Goal: Task Accomplishment & Management: Use online tool/utility

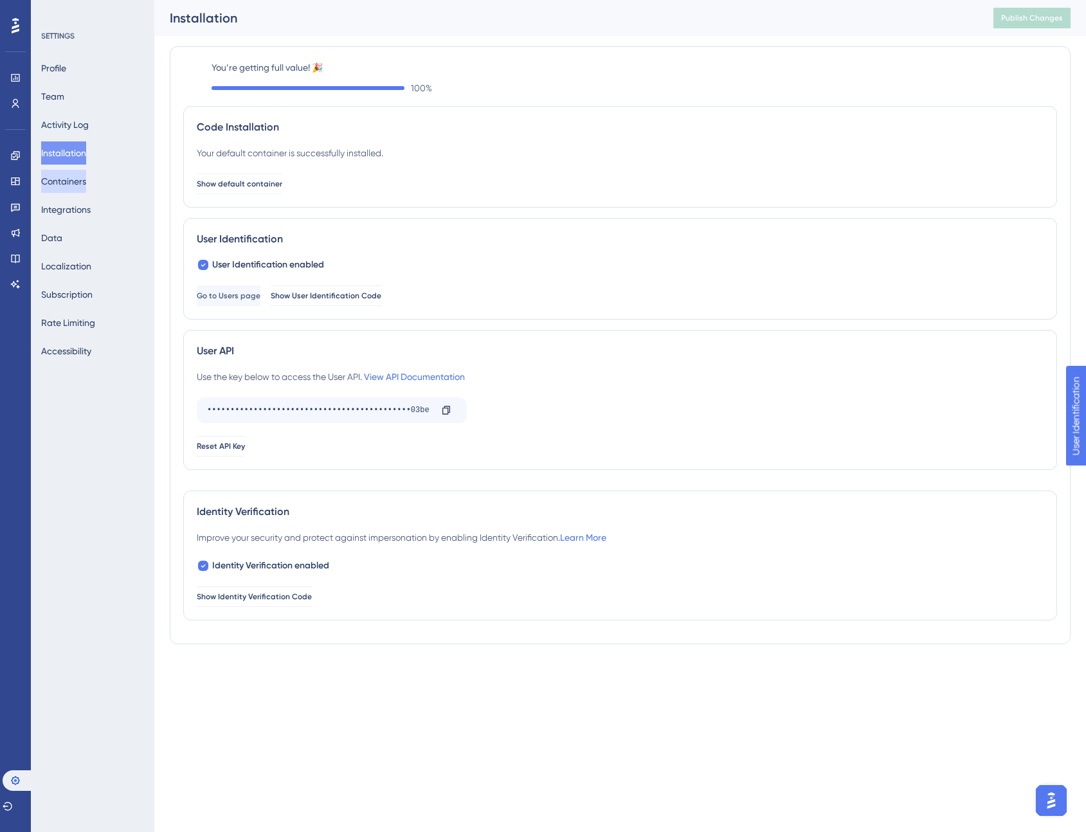
click at [75, 188] on button "Containers" at bounding box center [63, 181] width 45 height 23
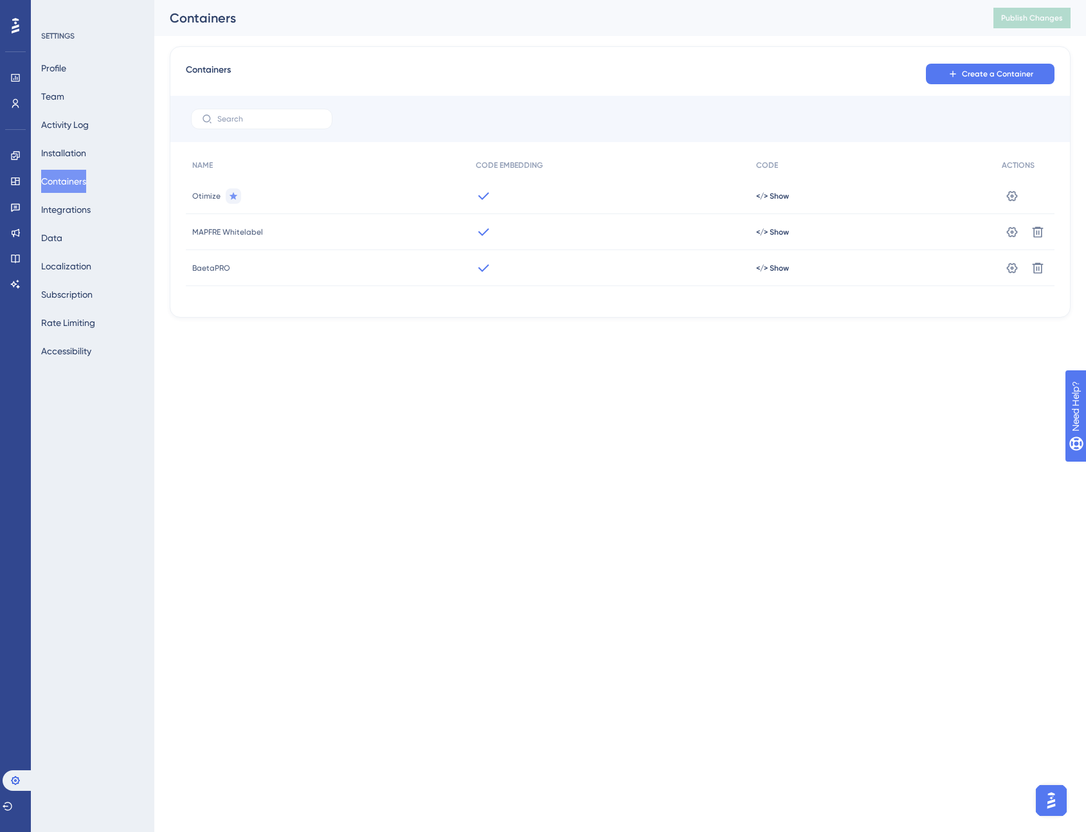
drag, startPoint x: 212, startPoint y: 197, endPoint x: 271, endPoint y: 197, distance: 59.2
click at [213, 197] on span "Otimize" at bounding box center [206, 196] width 28 height 10
click at [771, 191] on span "</> Show" at bounding box center [772, 196] width 33 height 10
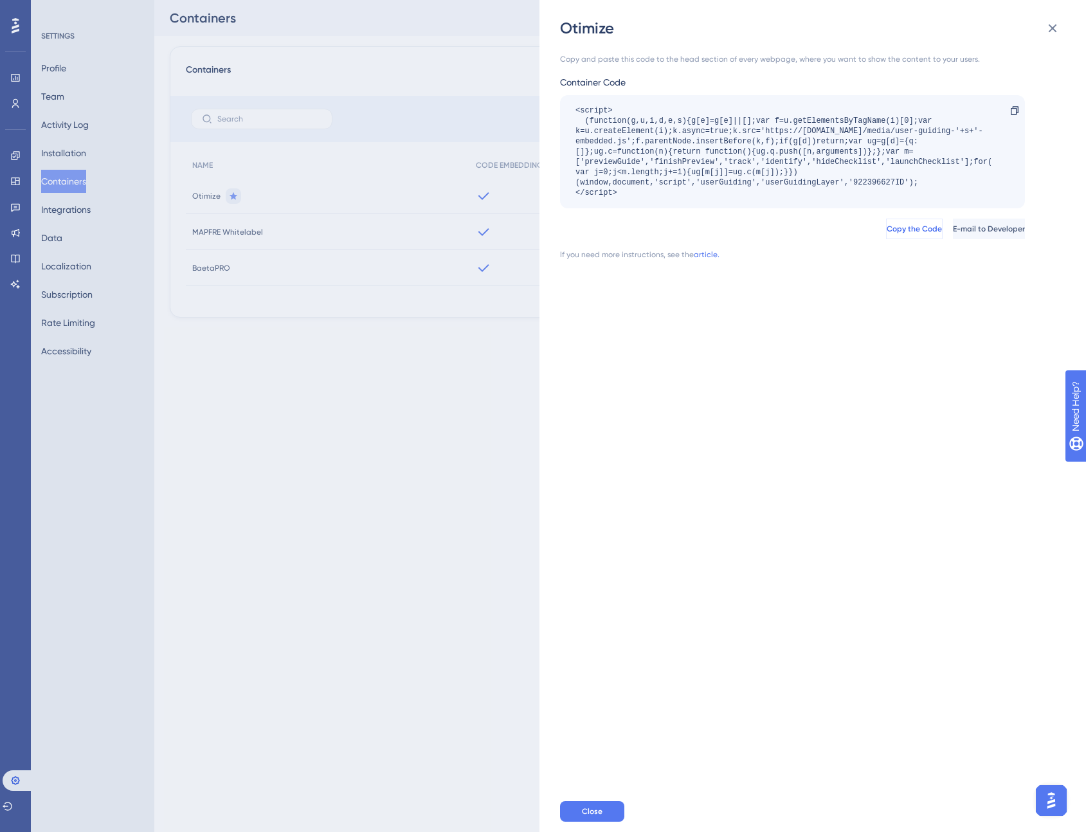
click at [886, 228] on button "Copy the Code" at bounding box center [914, 229] width 57 height 21
click at [391, 165] on div "Otimize Copy and paste this code to the head section of every webpage, where yo…" at bounding box center [543, 416] width 1086 height 832
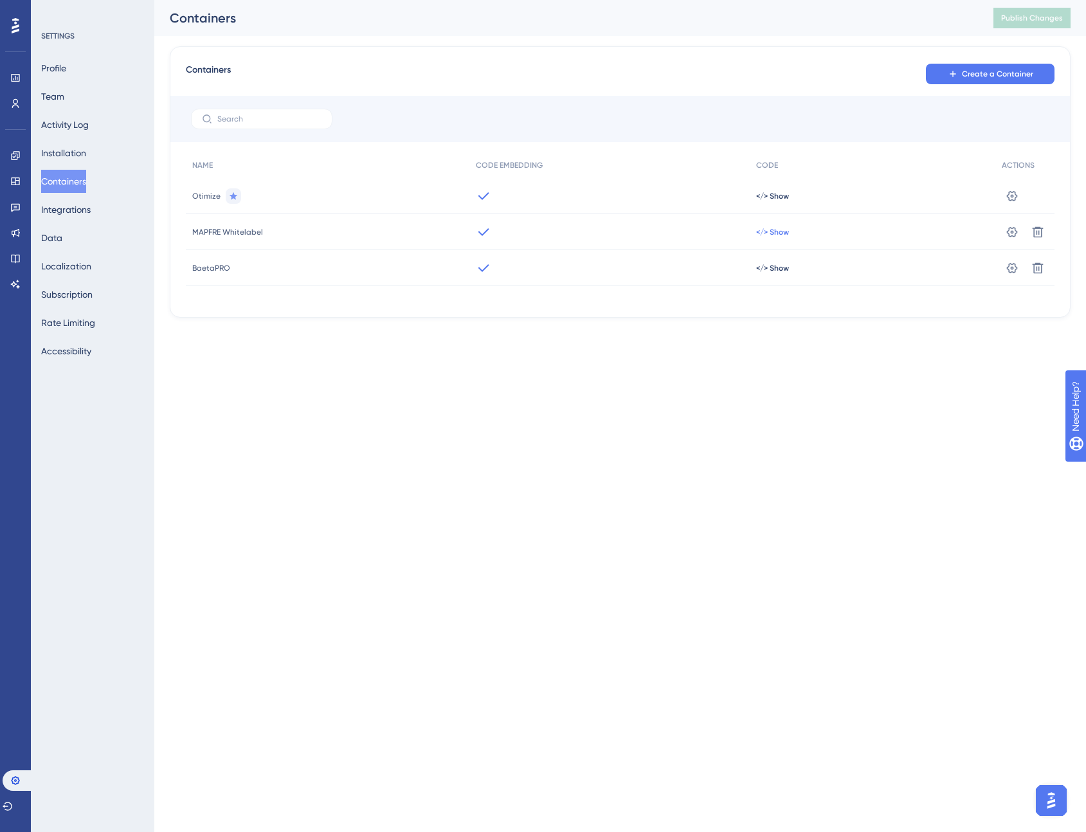
click at [769, 228] on span "</> Show" at bounding box center [772, 232] width 33 height 10
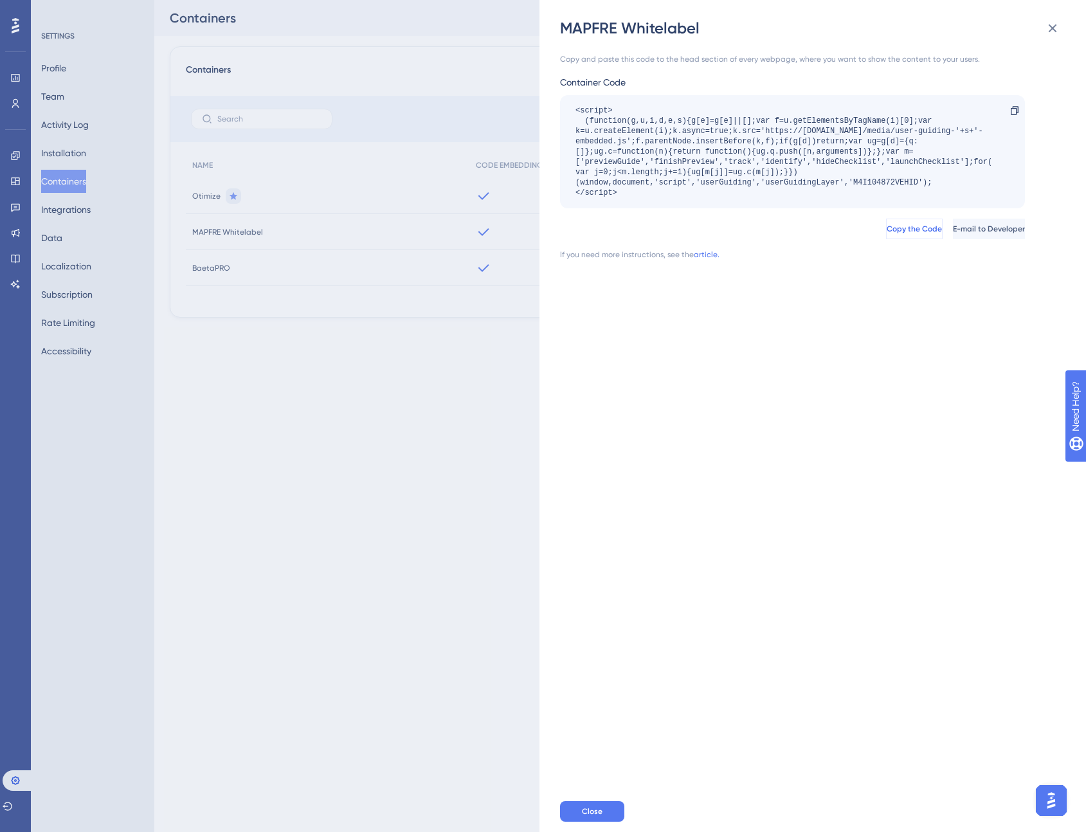
click at [887, 231] on span "Copy the Code" at bounding box center [914, 229] width 55 height 10
click at [502, 349] on div "MAPFRE Whitelabel Copy and paste this code to the head section of every webpage…" at bounding box center [543, 416] width 1086 height 832
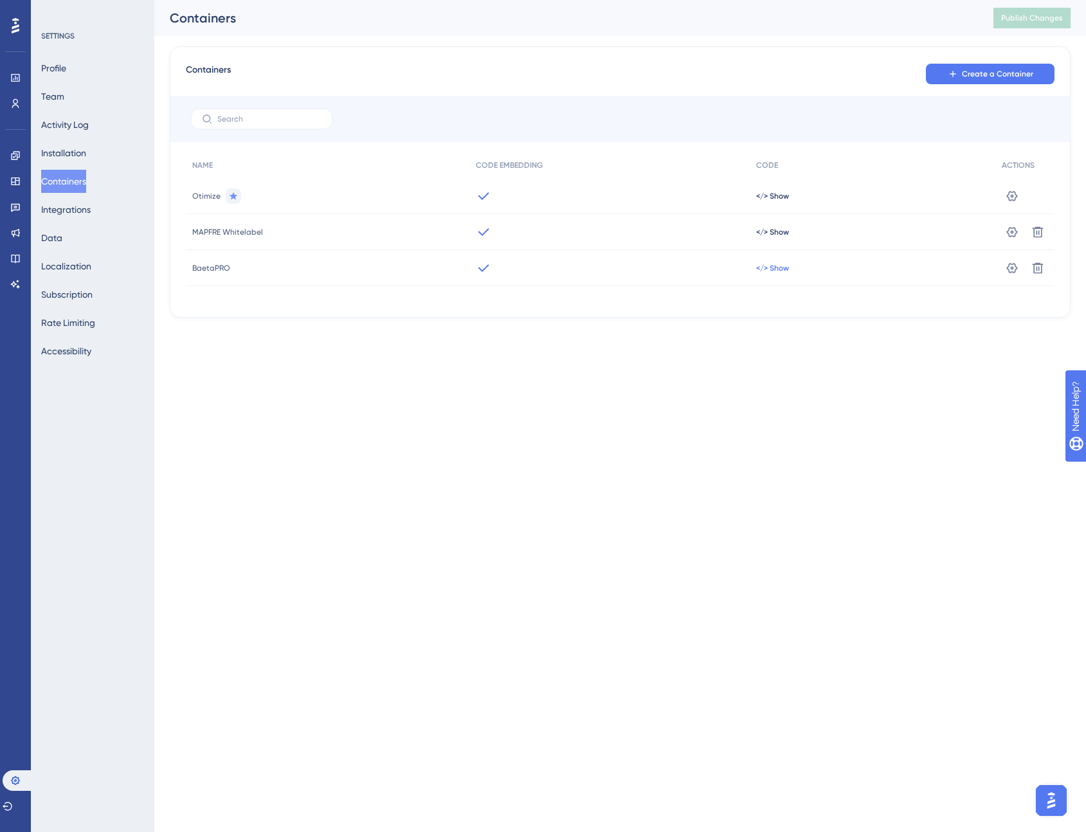
click at [778, 270] on span "</> Show" at bounding box center [772, 268] width 33 height 10
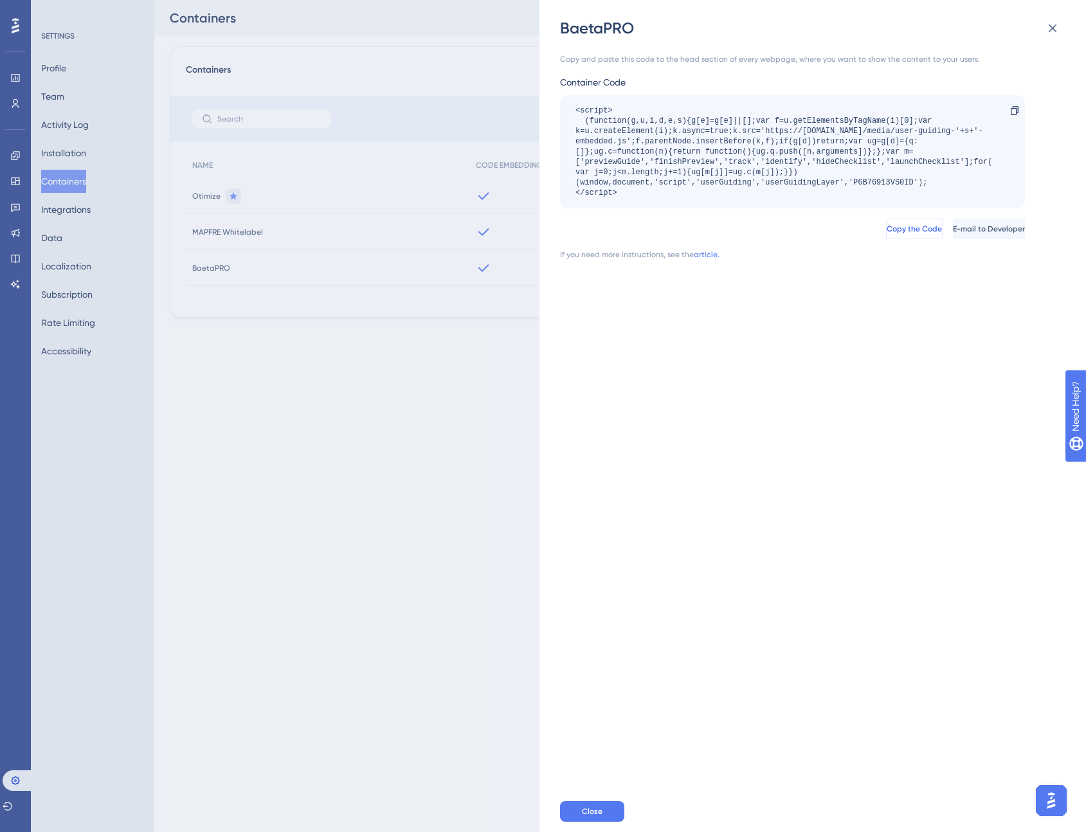
click at [887, 230] on span "Copy the Code" at bounding box center [914, 229] width 55 height 10
